Goal: Navigation & Orientation: Find specific page/section

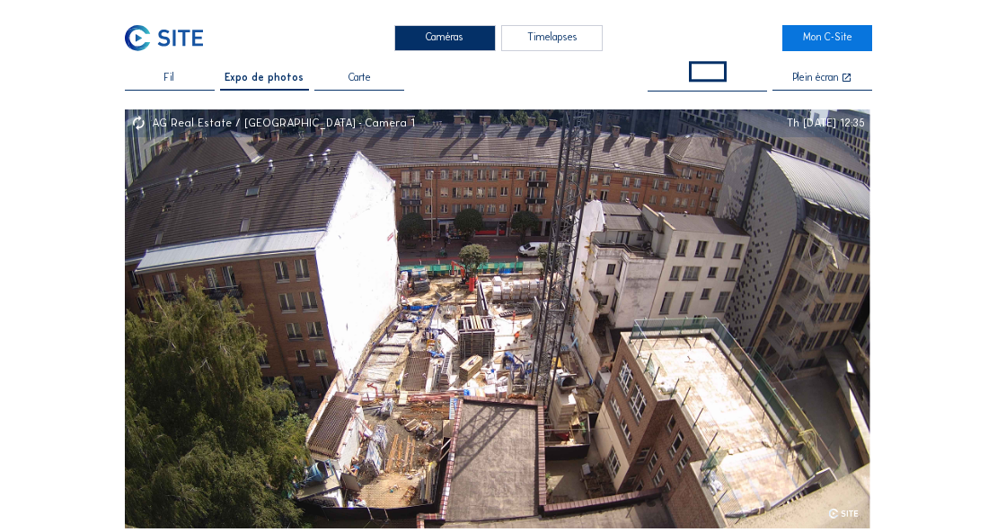
click at [540, 37] on div "Timelapses" at bounding box center [551, 38] width 101 height 26
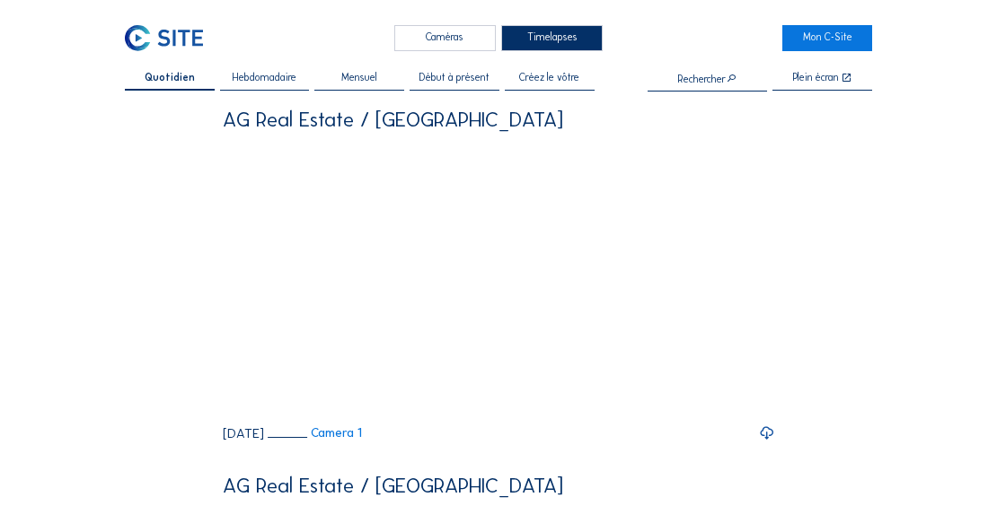
click at [488, 41] on div "Caméras" at bounding box center [444, 38] width 101 height 26
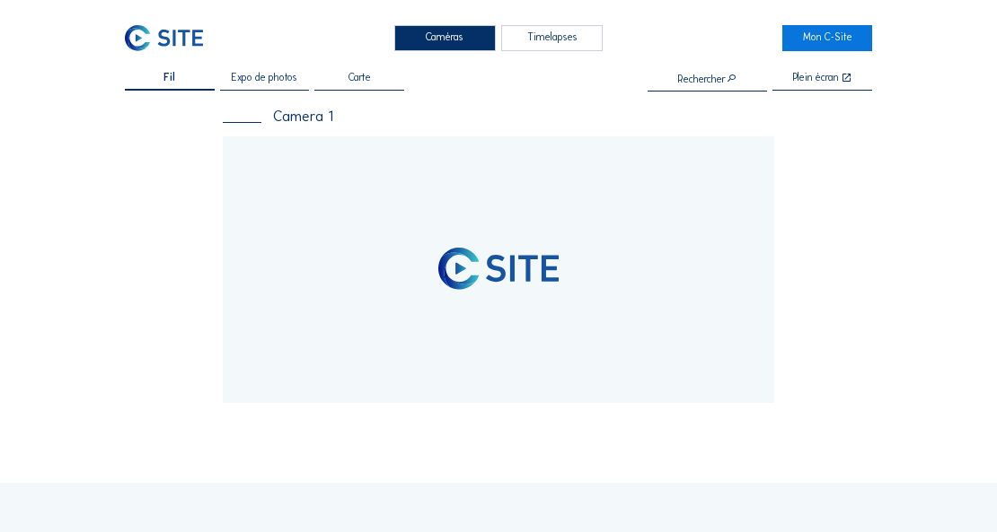
click at [289, 80] on span "Expo de photos" at bounding box center [265, 78] width 66 height 11
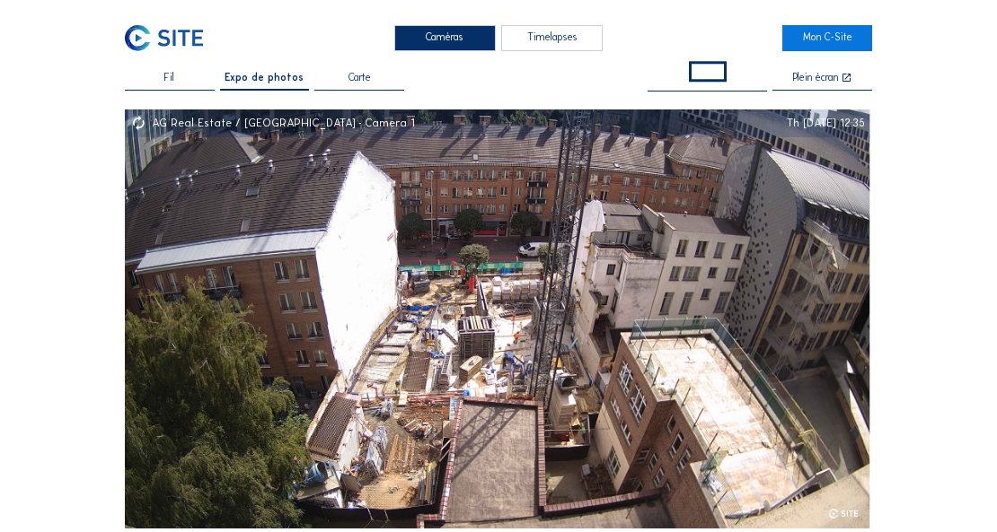
click at [842, 82] on icon at bounding box center [846, 79] width 11 height 12
